Goal: Information Seeking & Learning: Learn about a topic

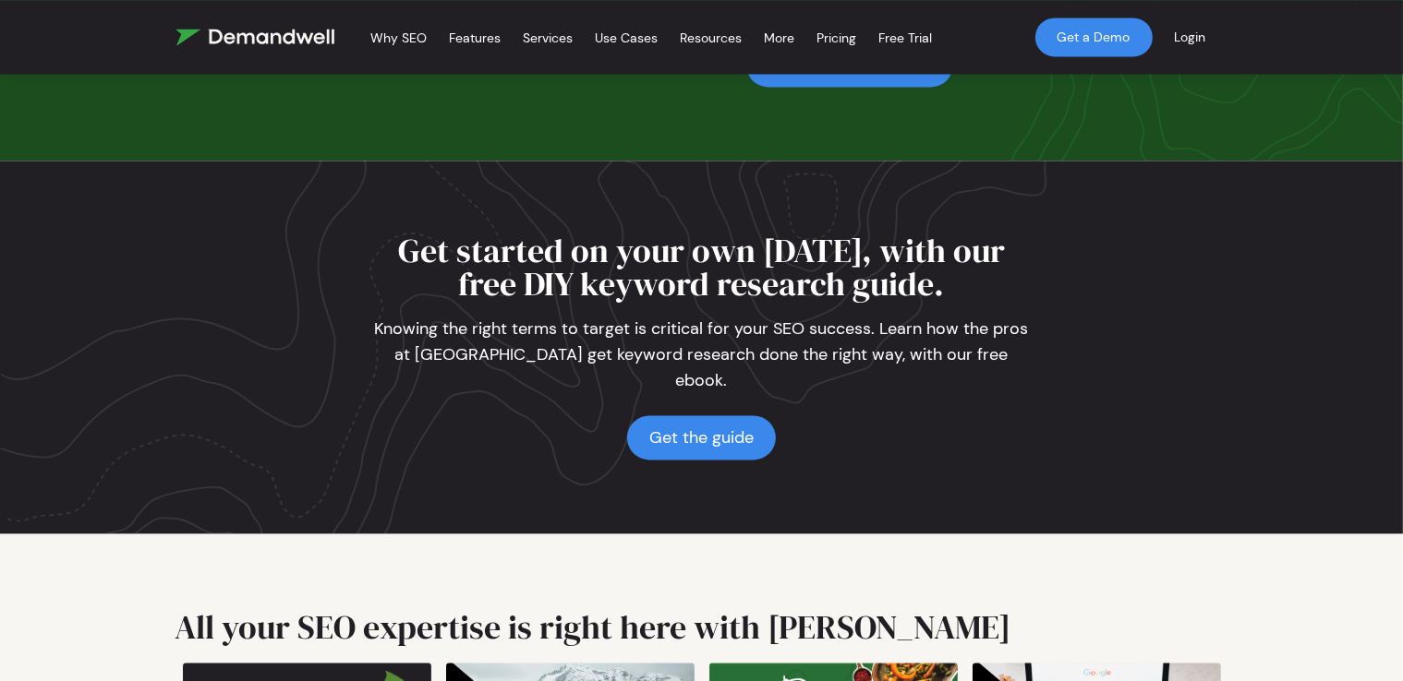
scroll to position [4586, 0]
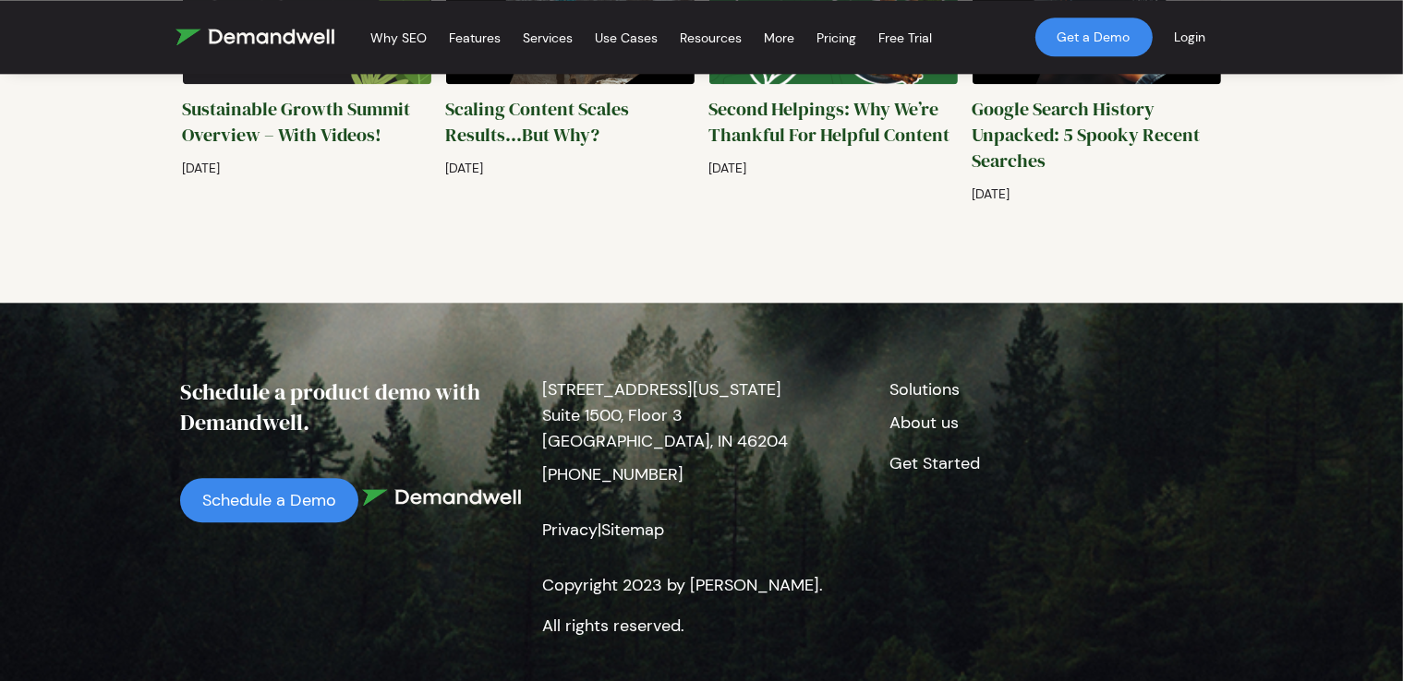
click at [923, 379] on link "Solutions" at bounding box center [925, 390] width 70 height 22
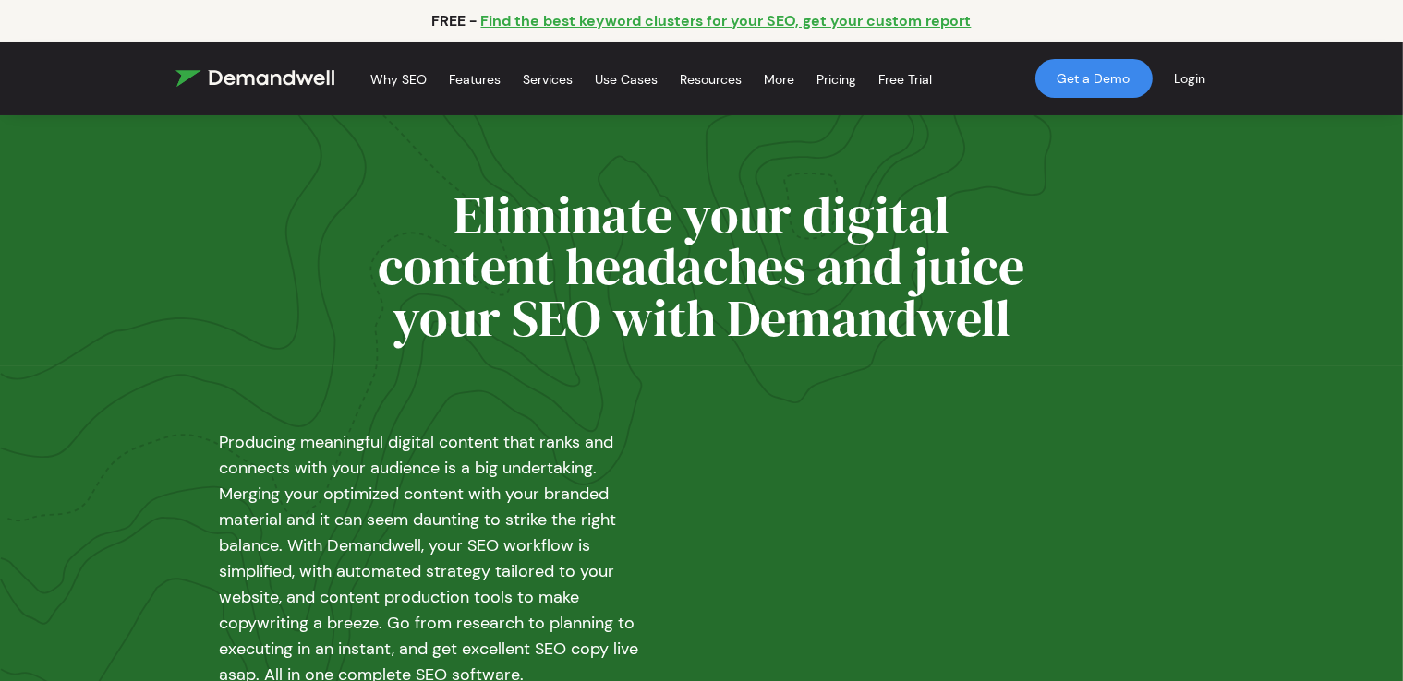
click at [598, 15] on link "Find the best keyword clusters for your SEO, get your custom report" at bounding box center [726, 20] width 490 height 19
